Goal: Task Accomplishment & Management: Manage account settings

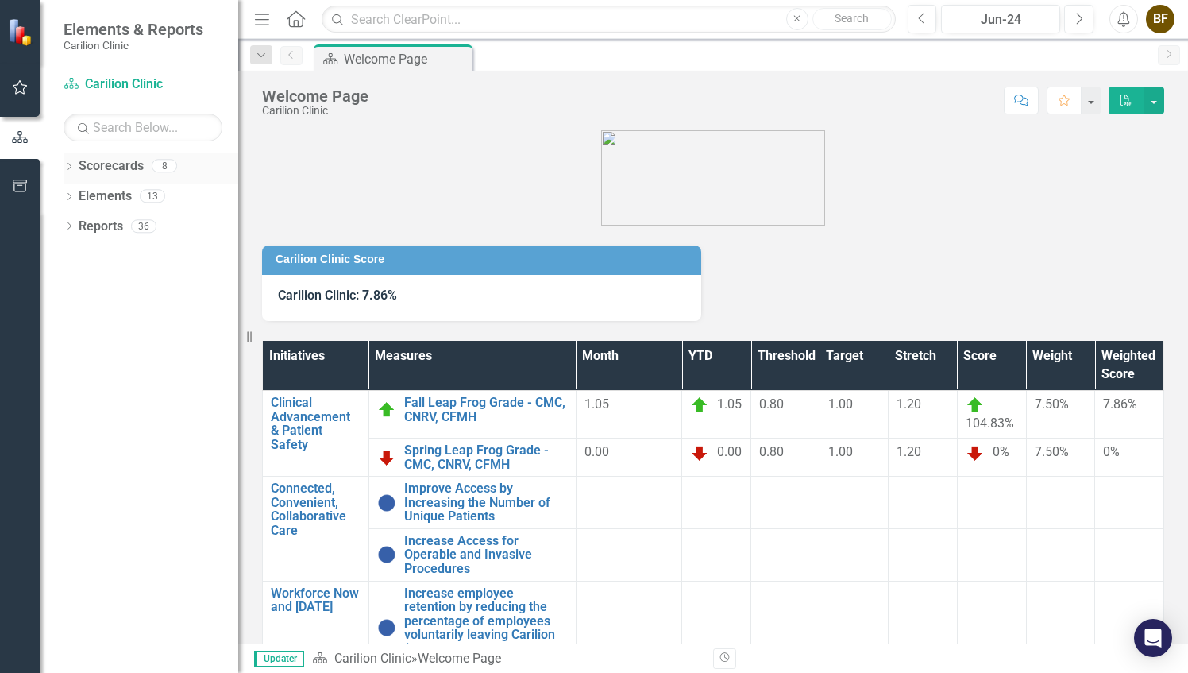
click at [68, 165] on icon "Dropdown" at bounding box center [69, 168] width 11 height 9
click at [133, 227] on link "[MEDICAL_DATA]" at bounding box center [162, 227] width 151 height 18
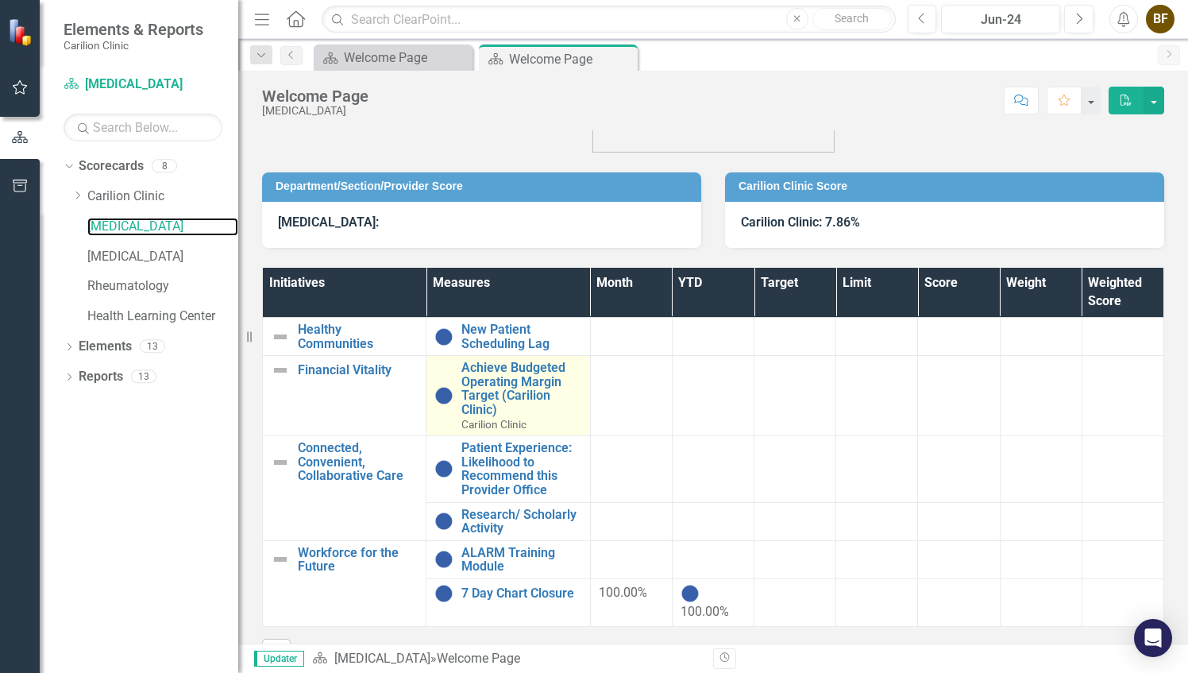
scroll to position [116, 0]
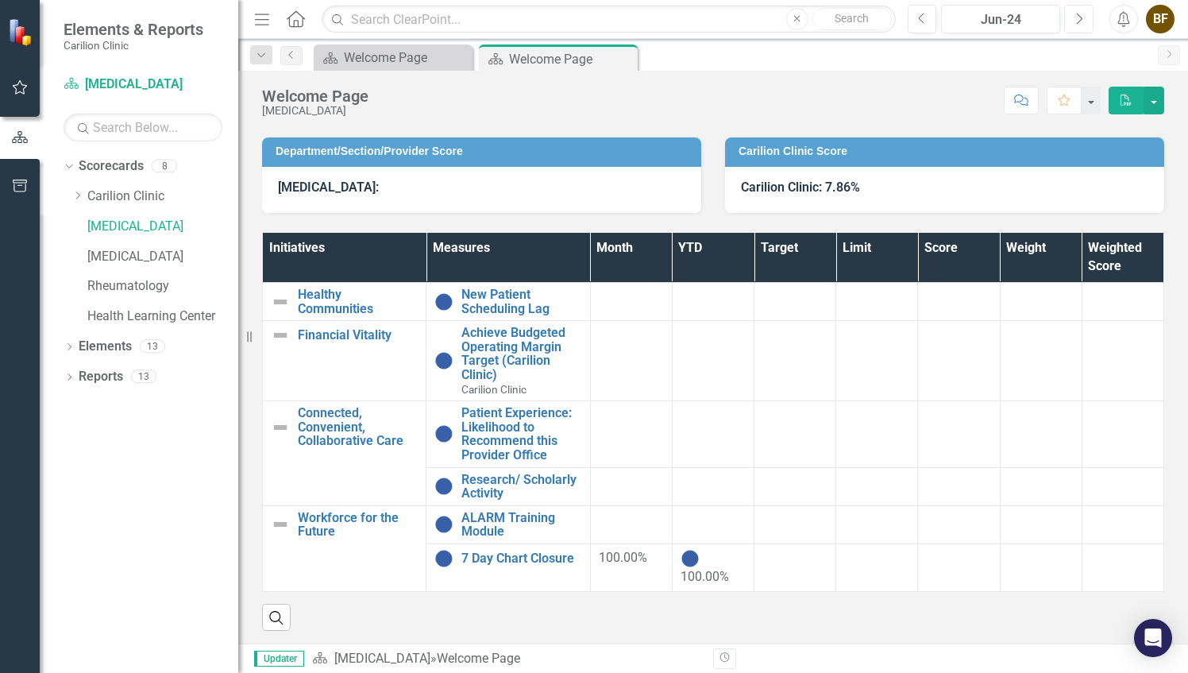
click at [1079, 19] on icon "Next" at bounding box center [1079, 19] width 9 height 14
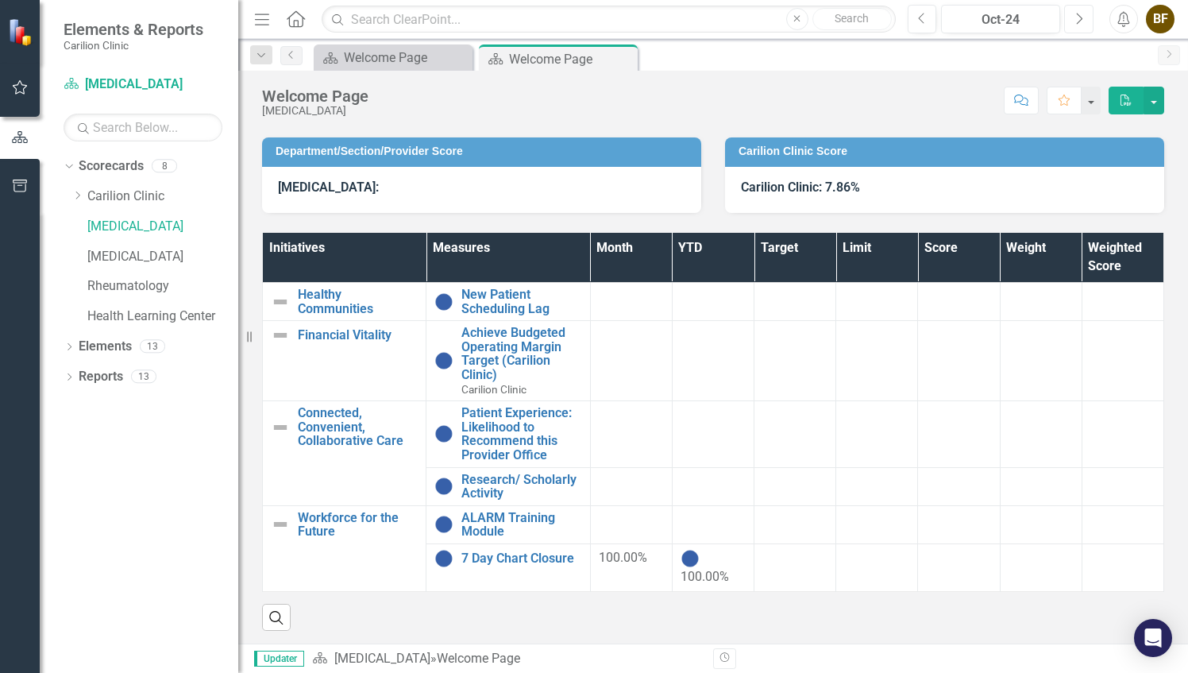
click at [1079, 19] on icon "Next" at bounding box center [1079, 19] width 9 height 14
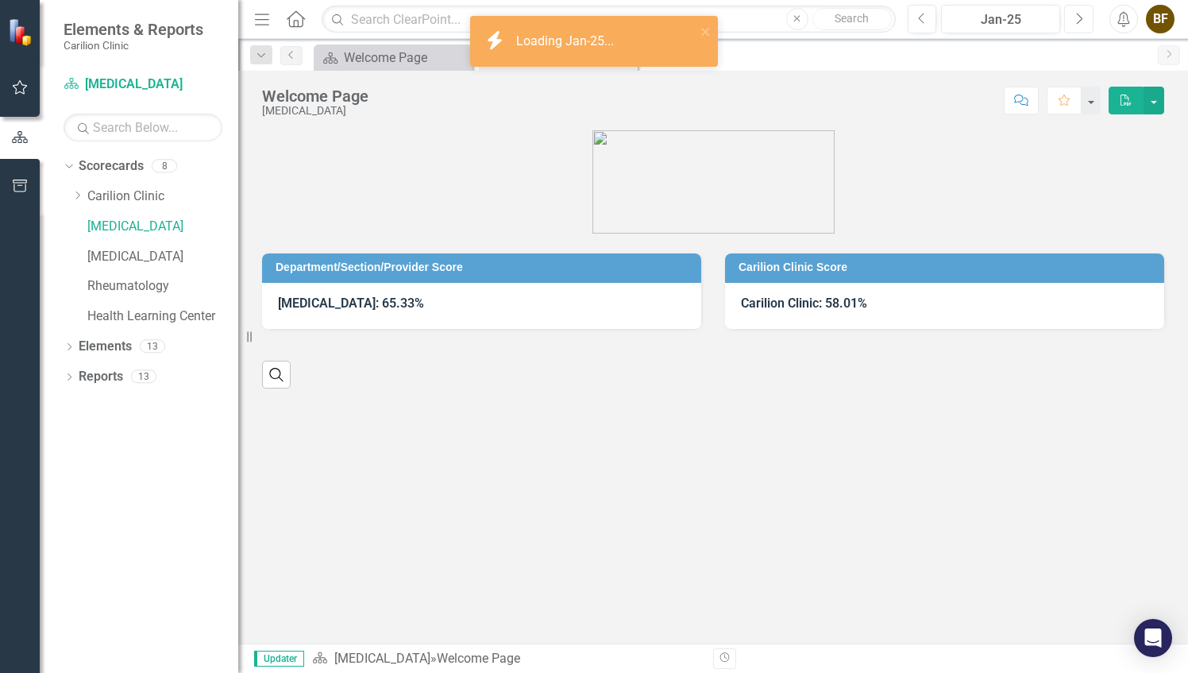
click at [1079, 19] on icon "Next" at bounding box center [1079, 19] width 9 height 14
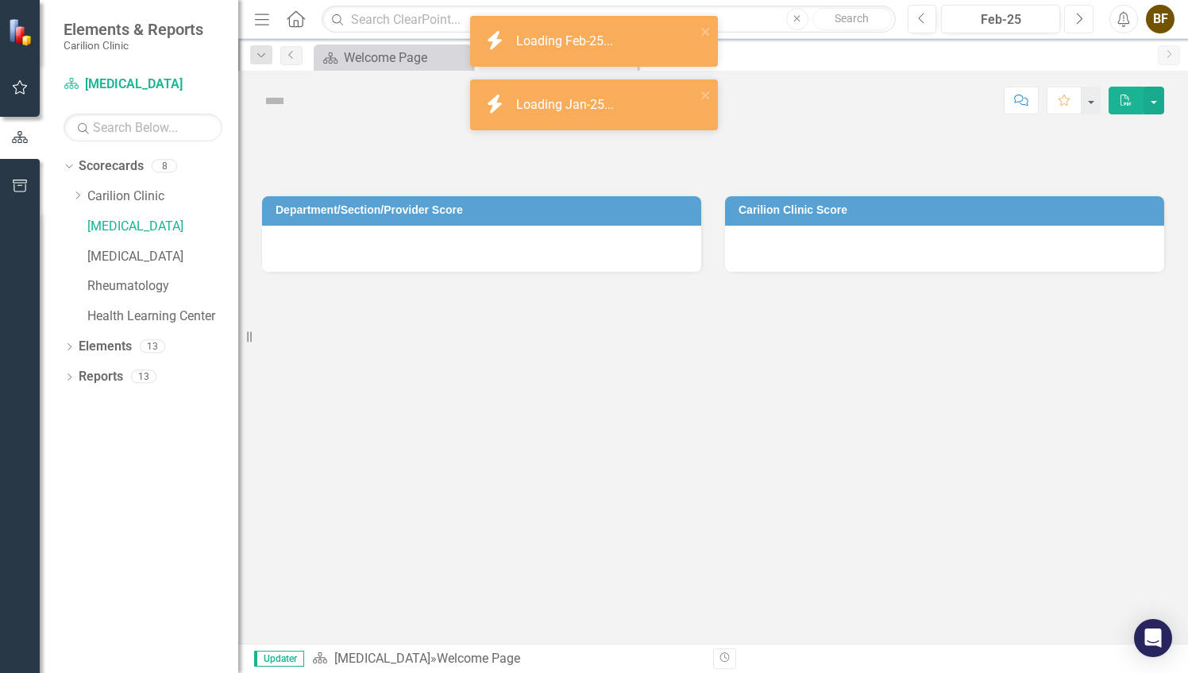
click at [1079, 19] on icon "Next" at bounding box center [1079, 19] width 9 height 14
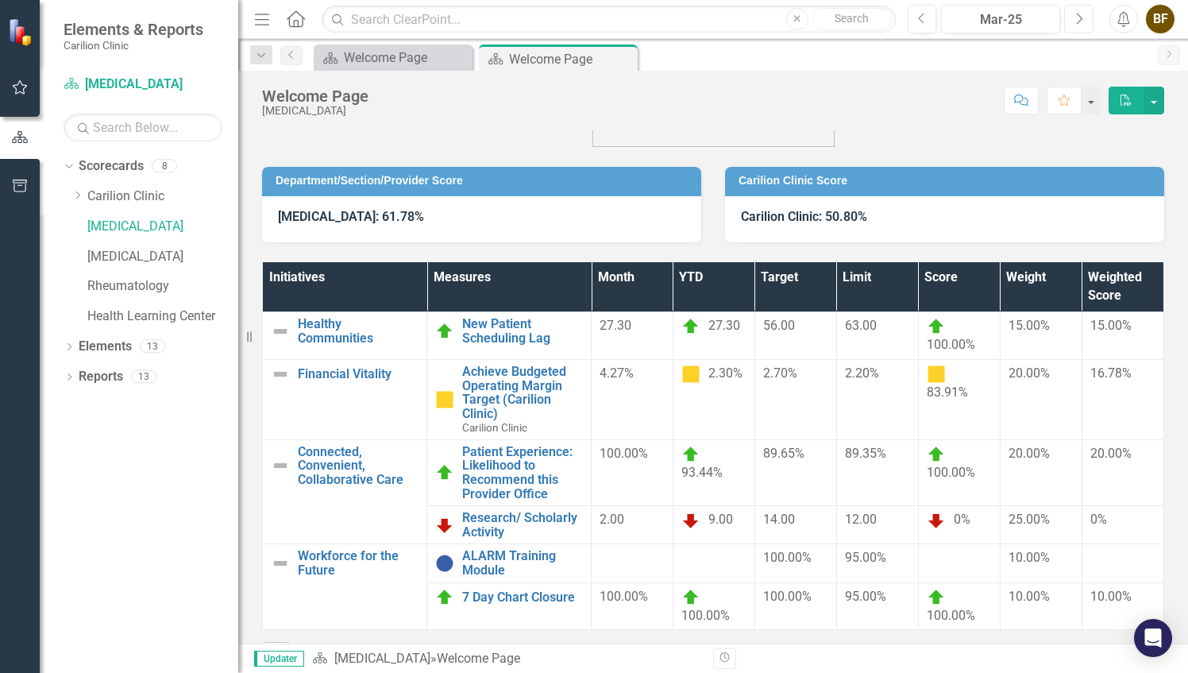
scroll to position [125, 0]
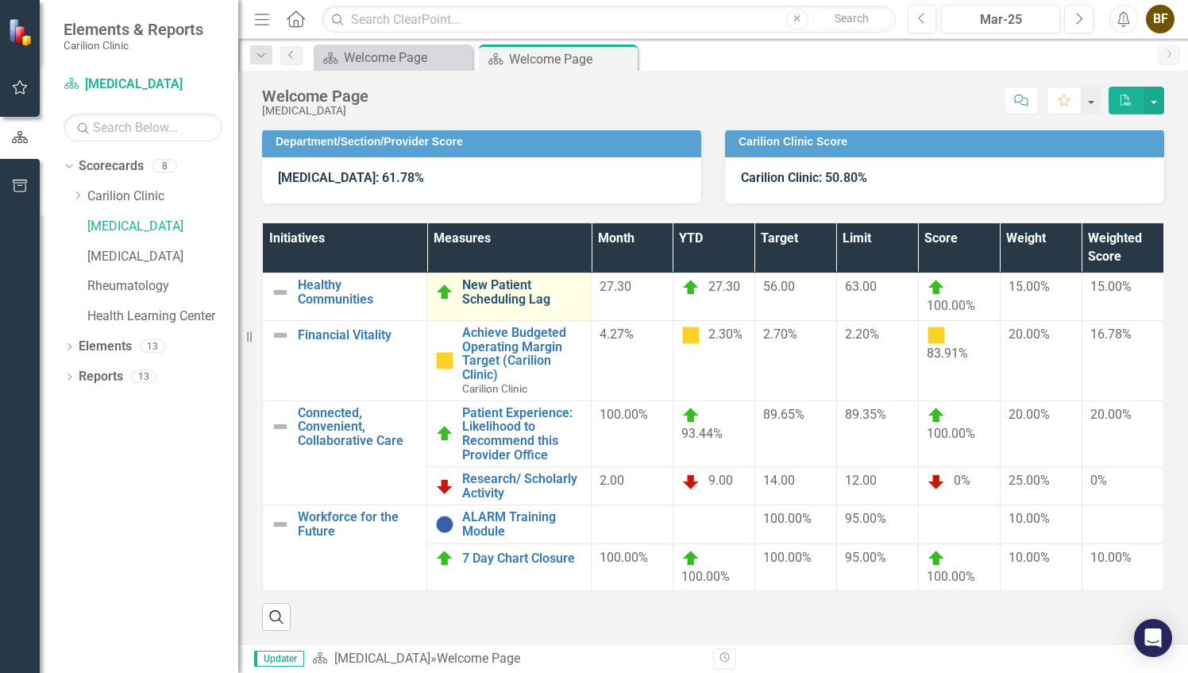
click at [521, 304] on link "New Patient Scheduling Lag" at bounding box center [522, 292] width 121 height 28
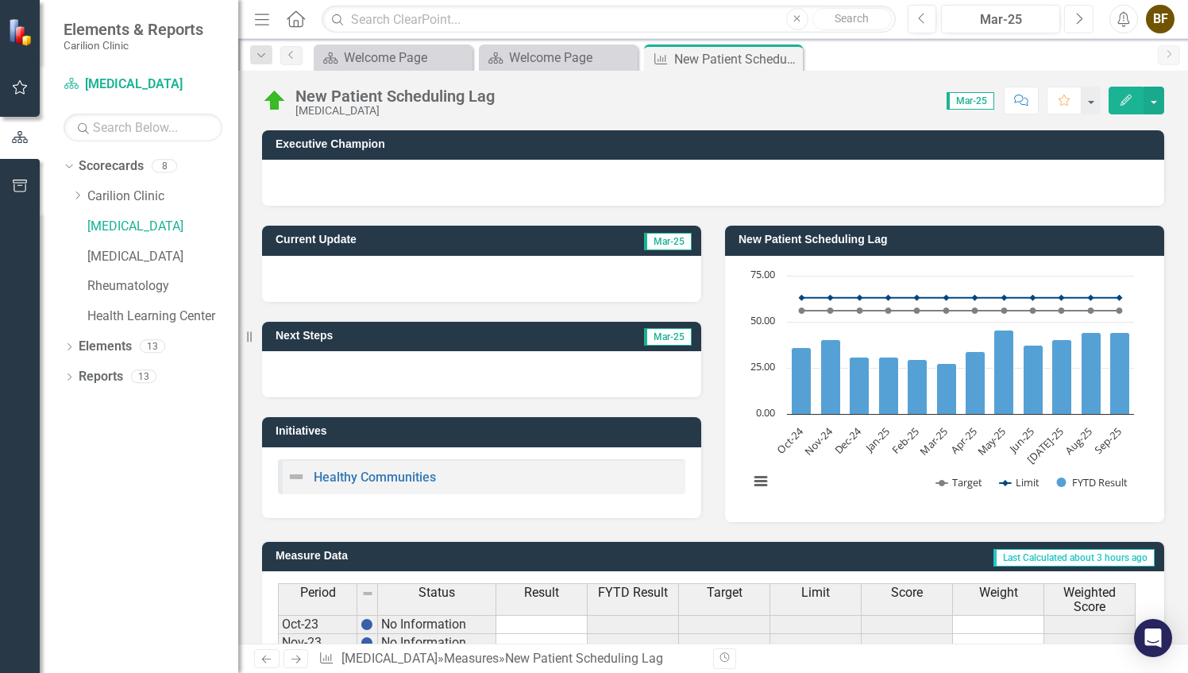
click at [1082, 21] on icon "Next" at bounding box center [1079, 19] width 9 height 14
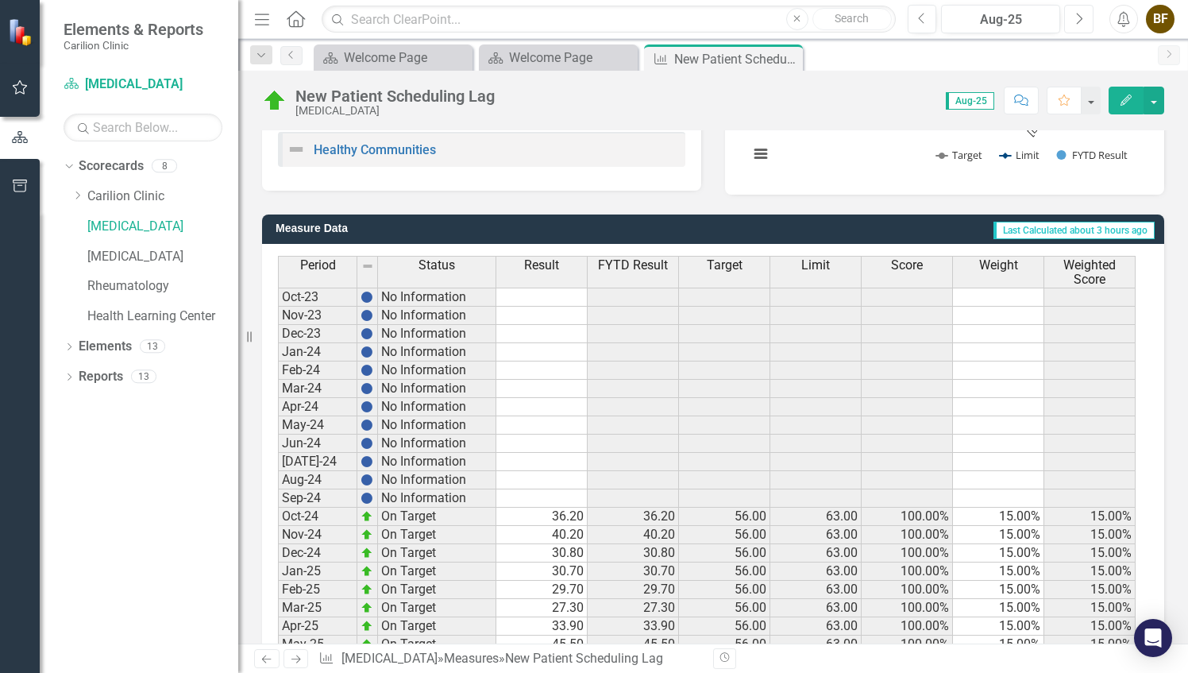
scroll to position [448, 0]
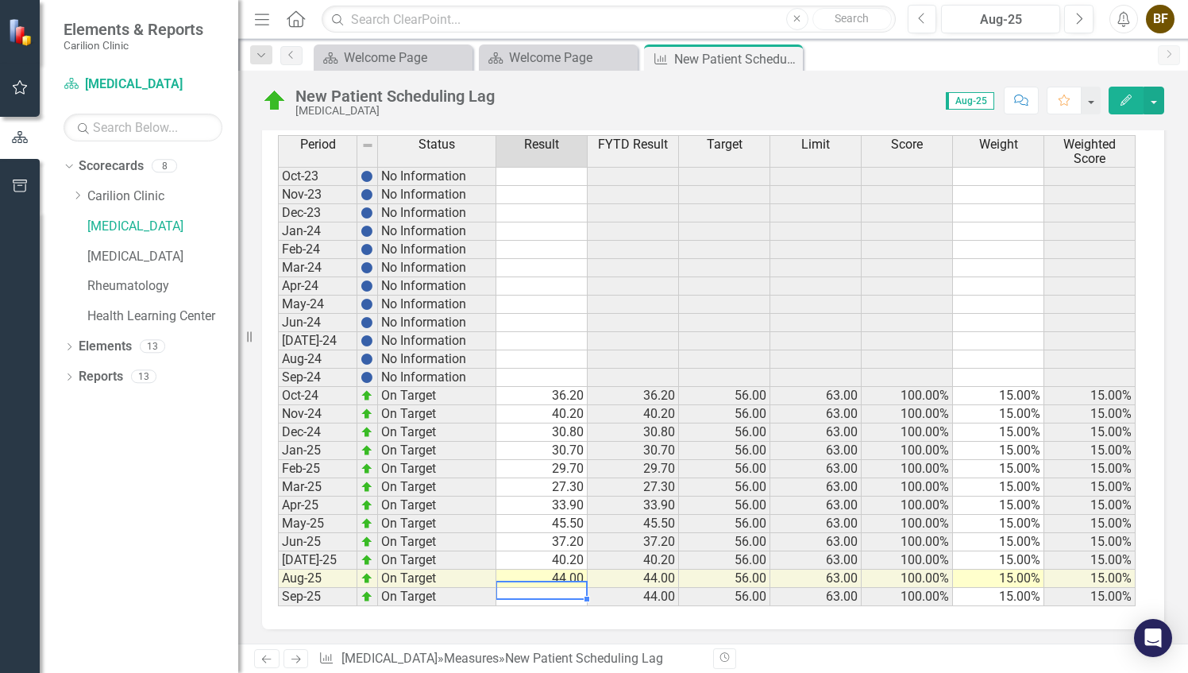
click at [570, 589] on td at bounding box center [541, 597] width 91 height 18
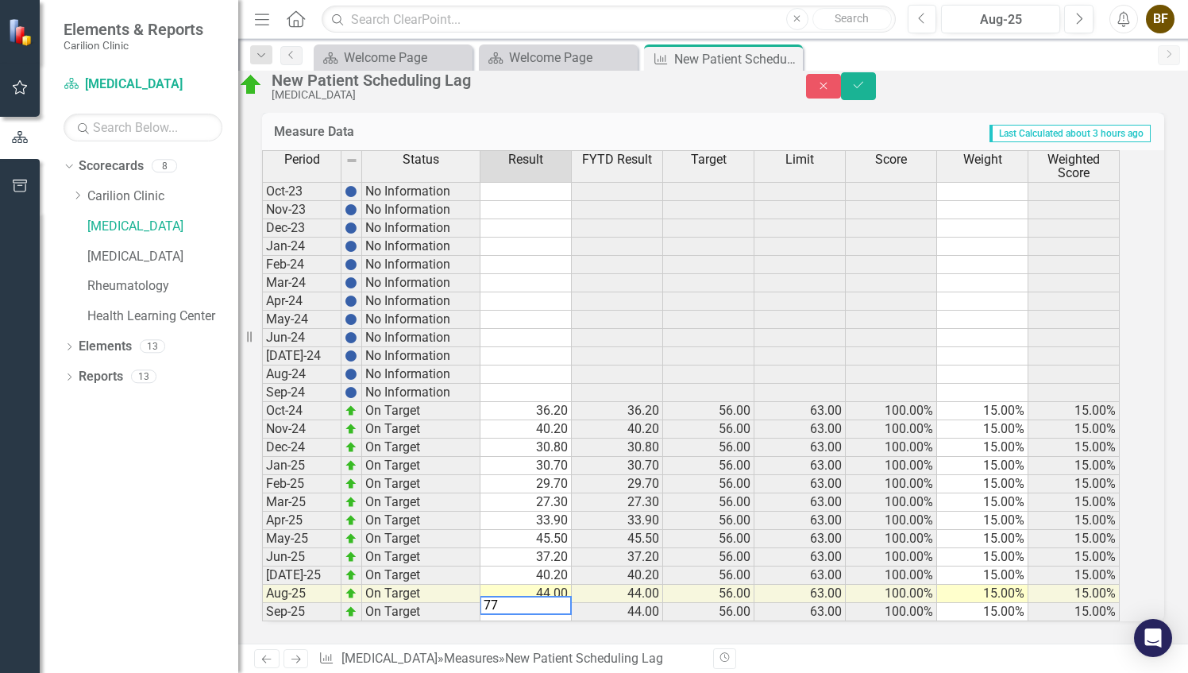
scroll to position [457, 0]
type textarea "77"
click at [866, 90] on icon "Save" at bounding box center [858, 84] width 14 height 11
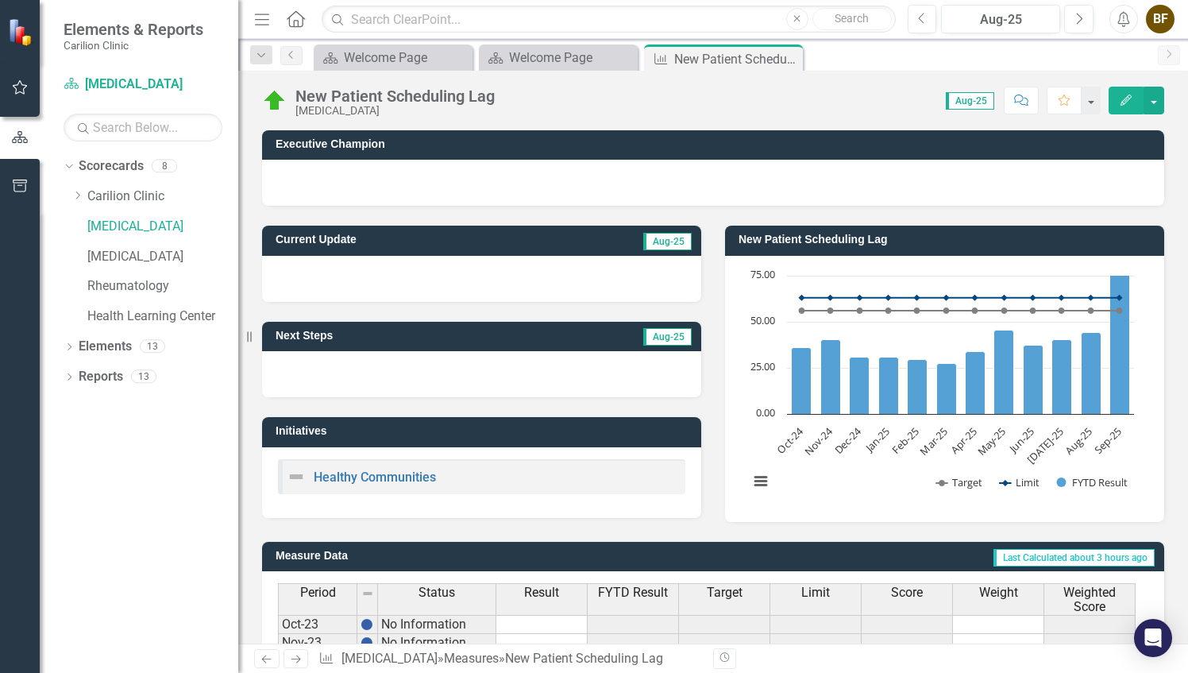
scroll to position [448, 0]
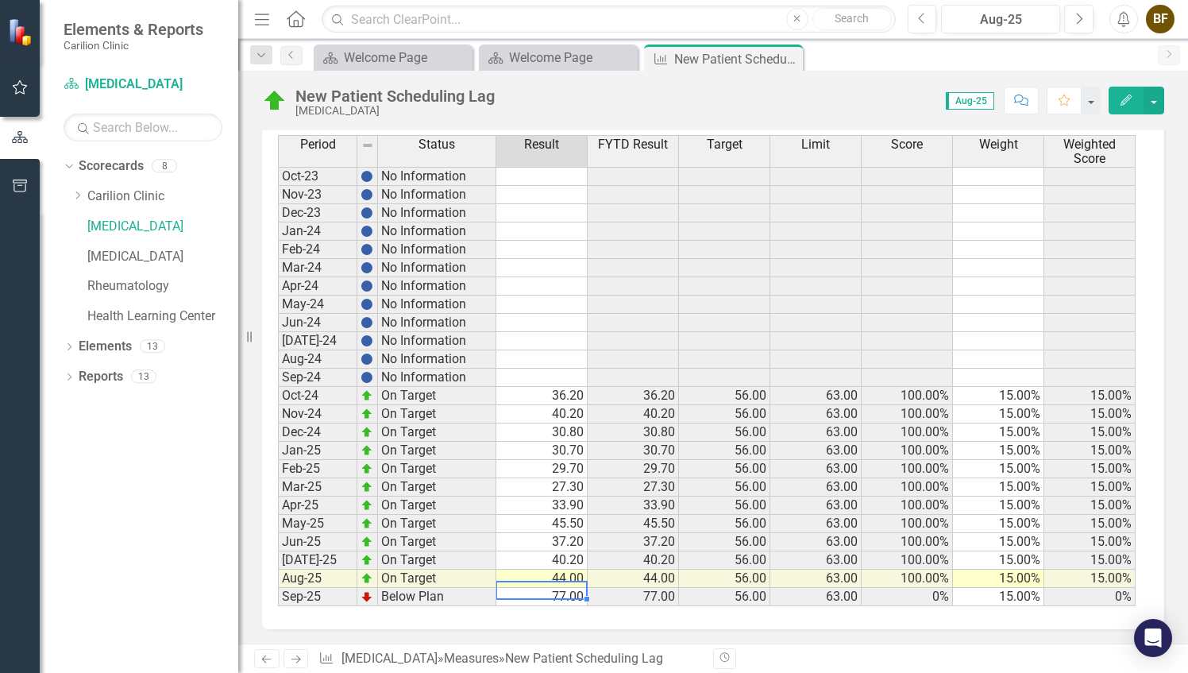
click at [573, 588] on td "77.00" at bounding box center [541, 597] width 91 height 18
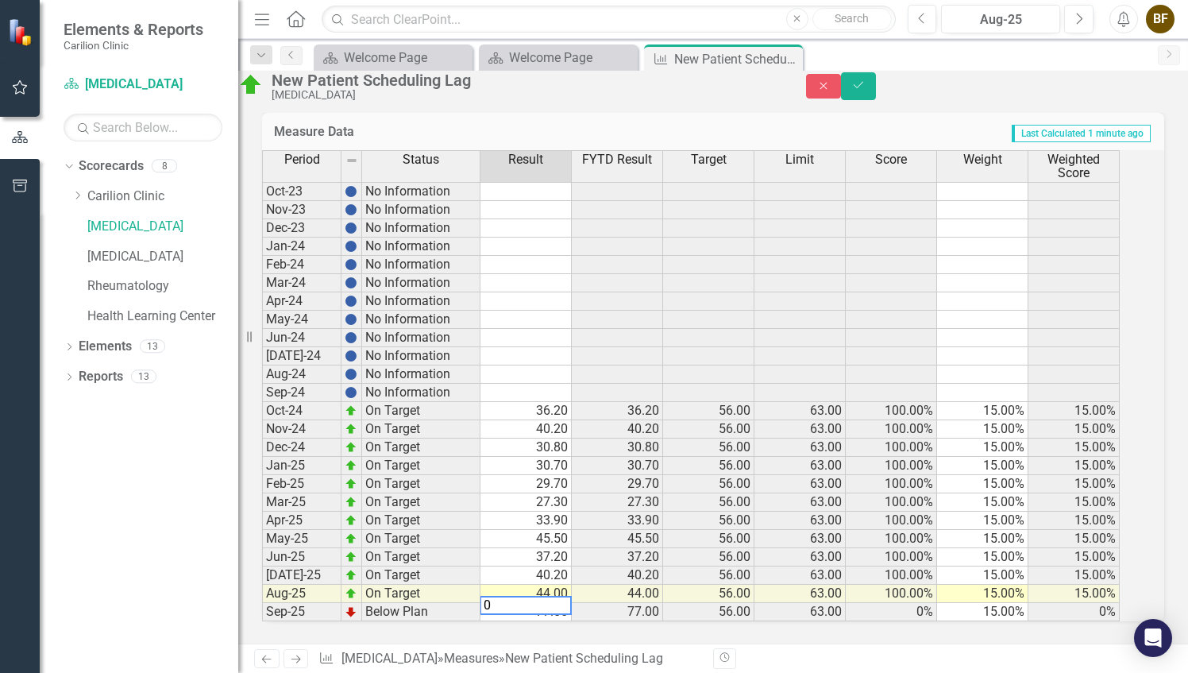
scroll to position [457, 0]
type textarea "0"
click at [782, 329] on td at bounding box center [800, 338] width 91 height 18
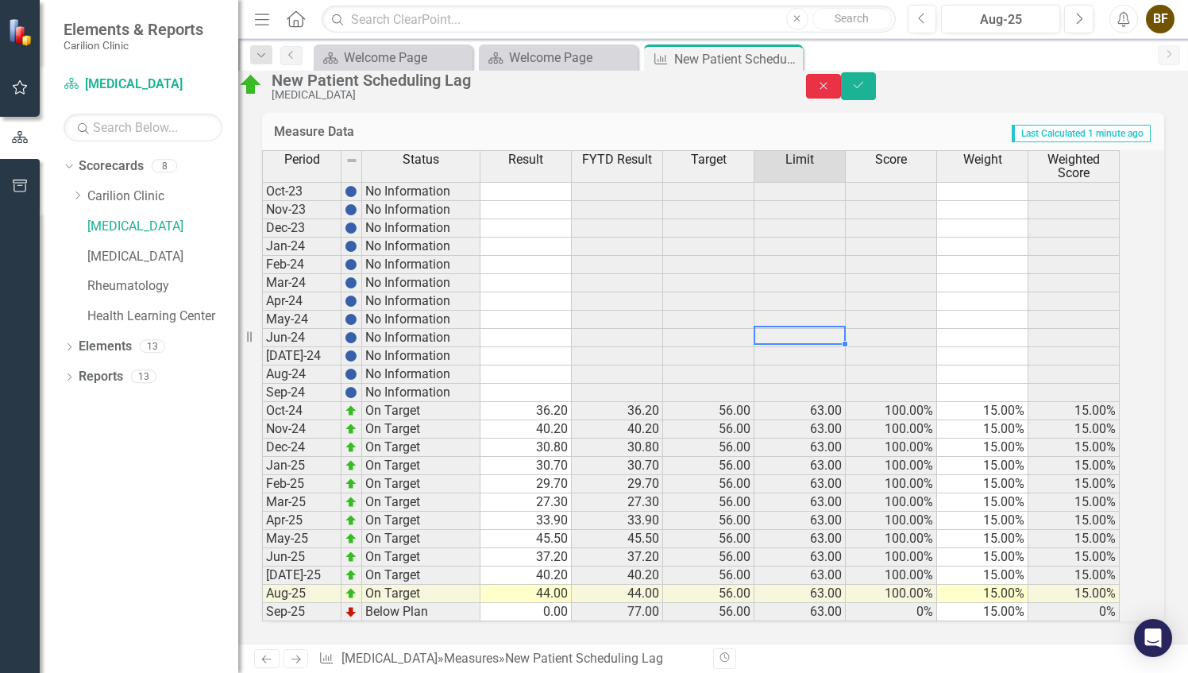
click at [841, 87] on button "Close" at bounding box center [823, 86] width 35 height 25
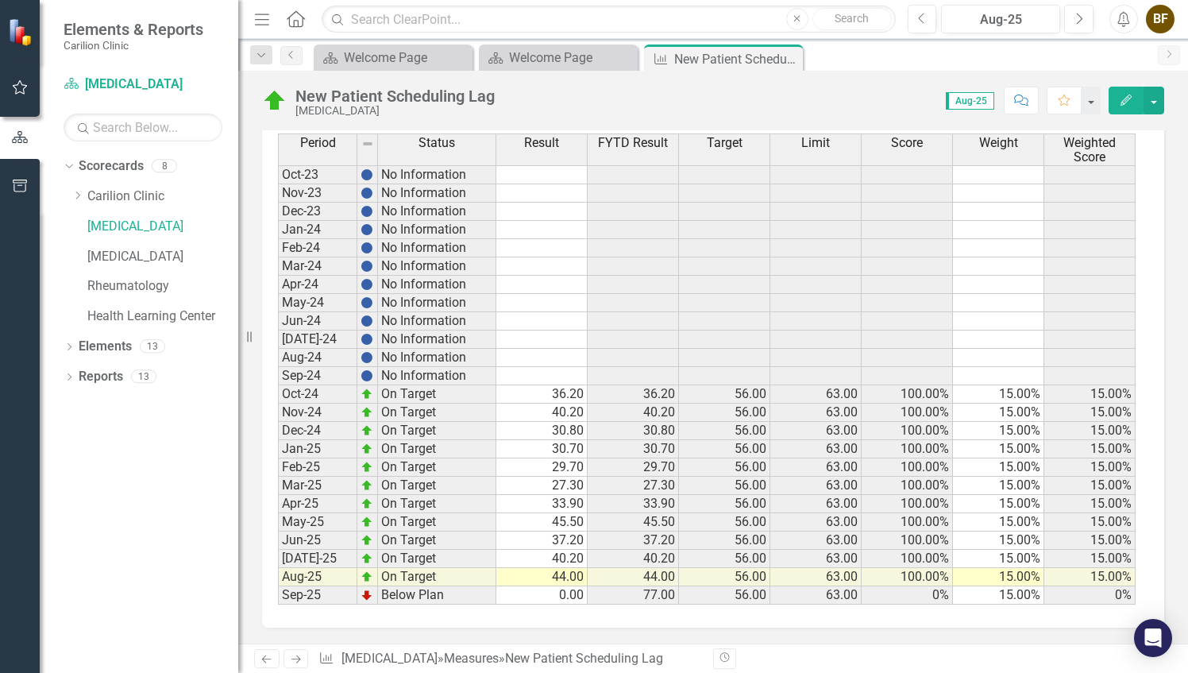
scroll to position [448, 0]
click at [562, 593] on td "77.00" at bounding box center [541, 597] width 91 height 18
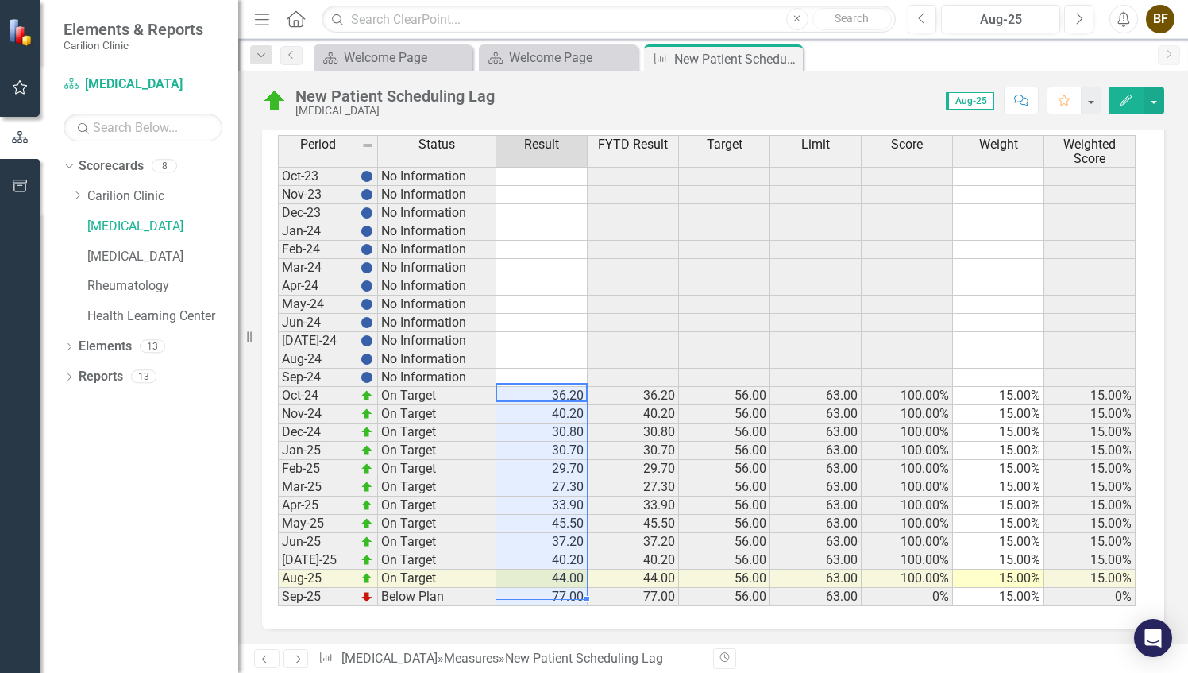
drag, startPoint x: 568, startPoint y: 392, endPoint x: 567, endPoint y: 583, distance: 190.6
click at [567, 583] on tbody "Oct-23 No Information Nov-23 No Information Dec-23 No Information Jan-24 No Inf…" at bounding box center [707, 386] width 858 height 439
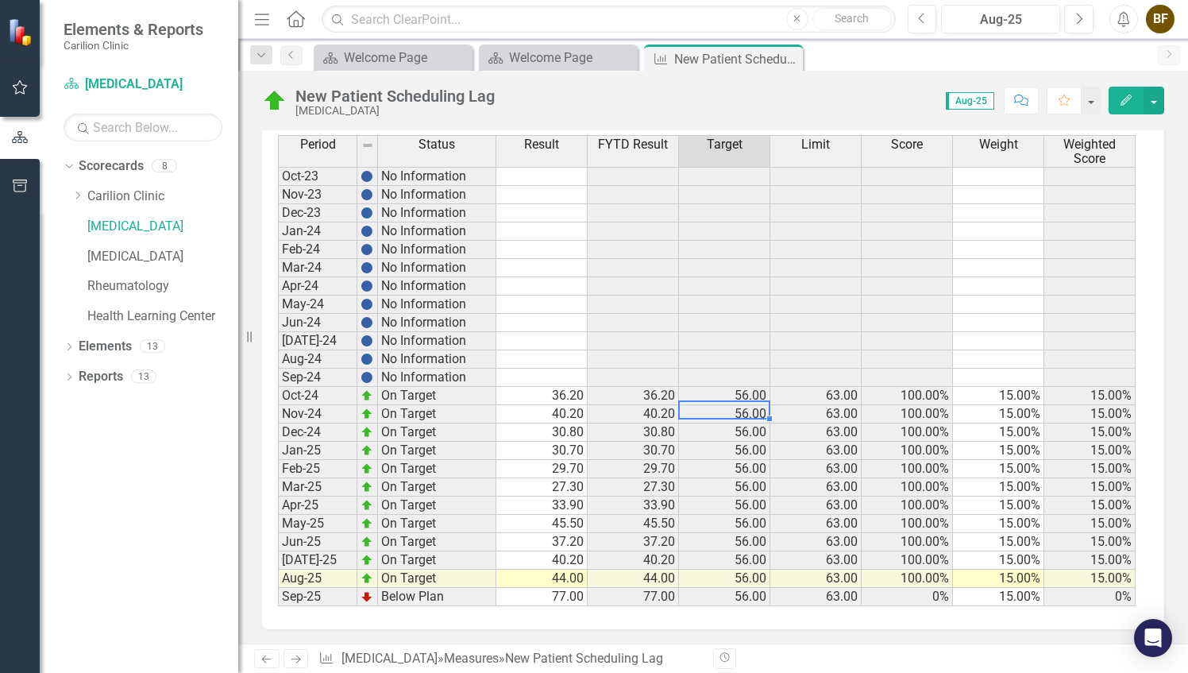
click at [759, 407] on td "56.00" at bounding box center [724, 414] width 91 height 18
click at [566, 588] on td "77.00" at bounding box center [541, 597] width 91 height 18
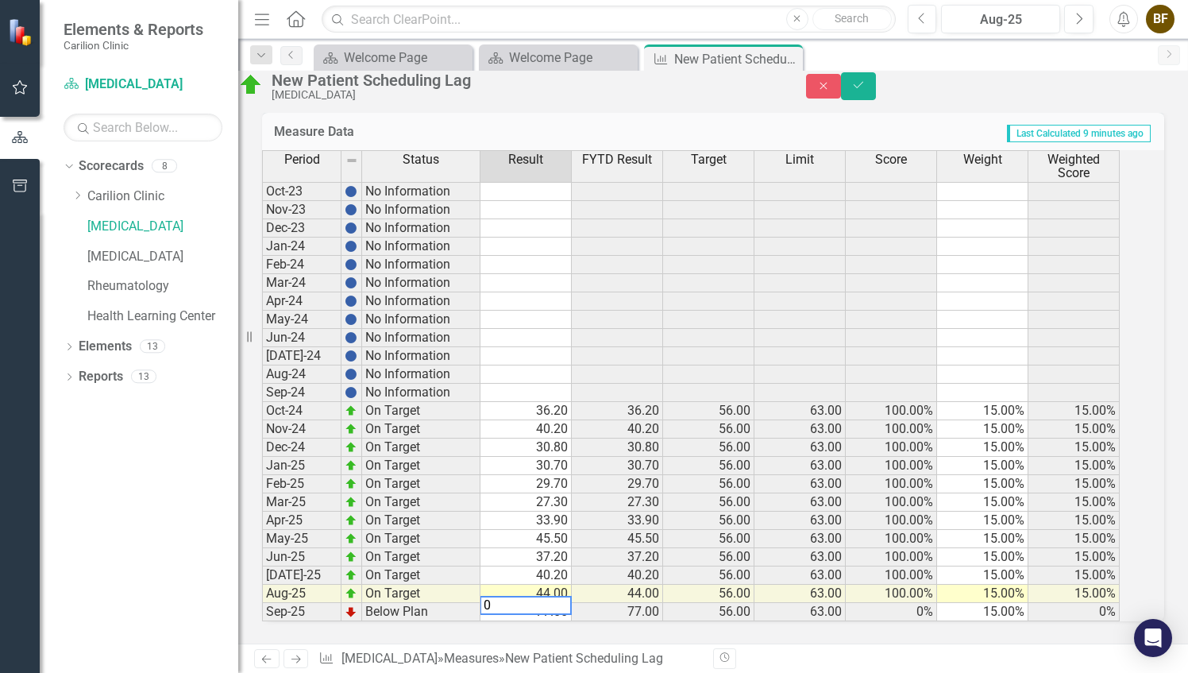
scroll to position [457, 0]
click at [831, 91] on icon "Close" at bounding box center [823, 85] width 14 height 11
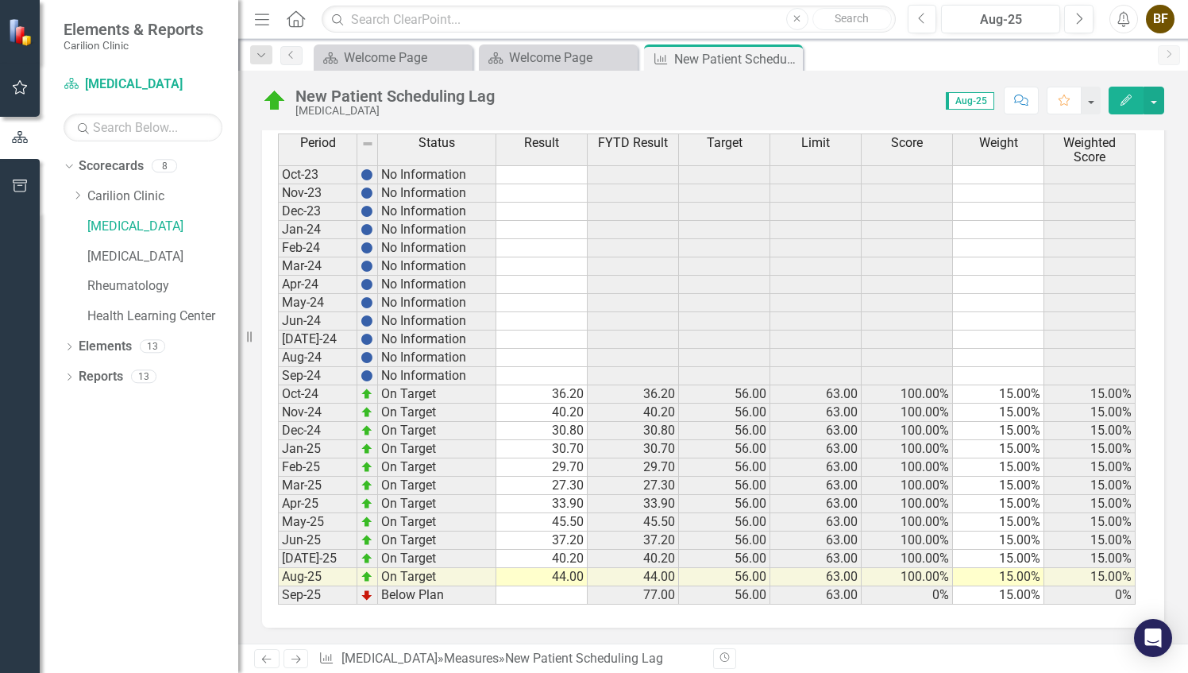
scroll to position [448, 0]
